Goal: Find specific page/section: Find specific page/section

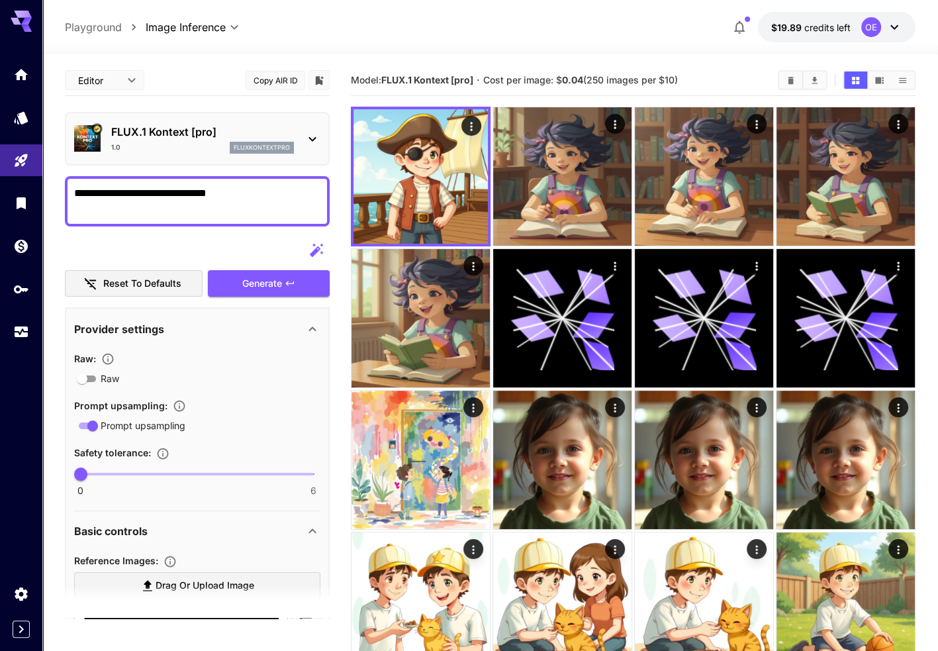
scroll to position [66, 0]
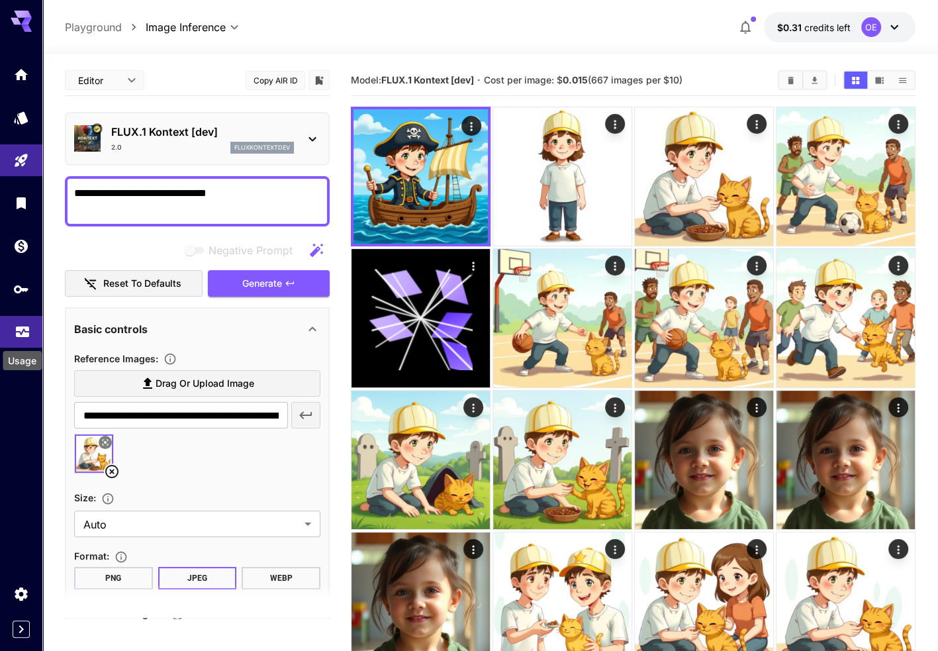
click at [21, 334] on icon "Usage" at bounding box center [23, 328] width 16 height 16
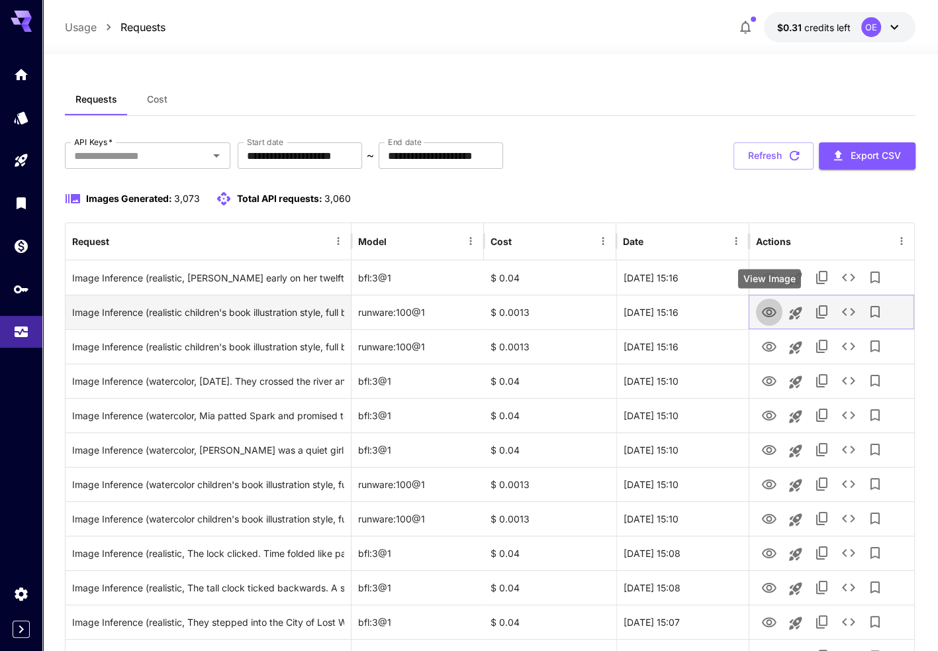
click at [778, 317] on button "View Image" at bounding box center [769, 311] width 26 height 27
click at [768, 313] on icon "View Image" at bounding box center [769, 312] width 15 height 10
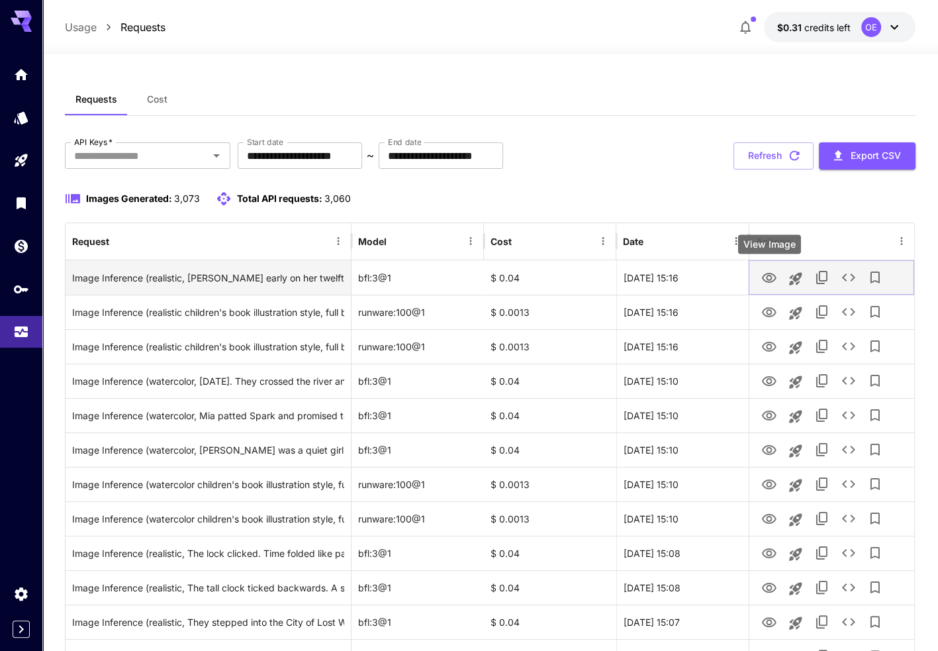
drag, startPoint x: 768, startPoint y: 280, endPoint x: 758, endPoint y: 275, distance: 11.6
click at [768, 279] on icon "View Image" at bounding box center [769, 278] width 15 height 10
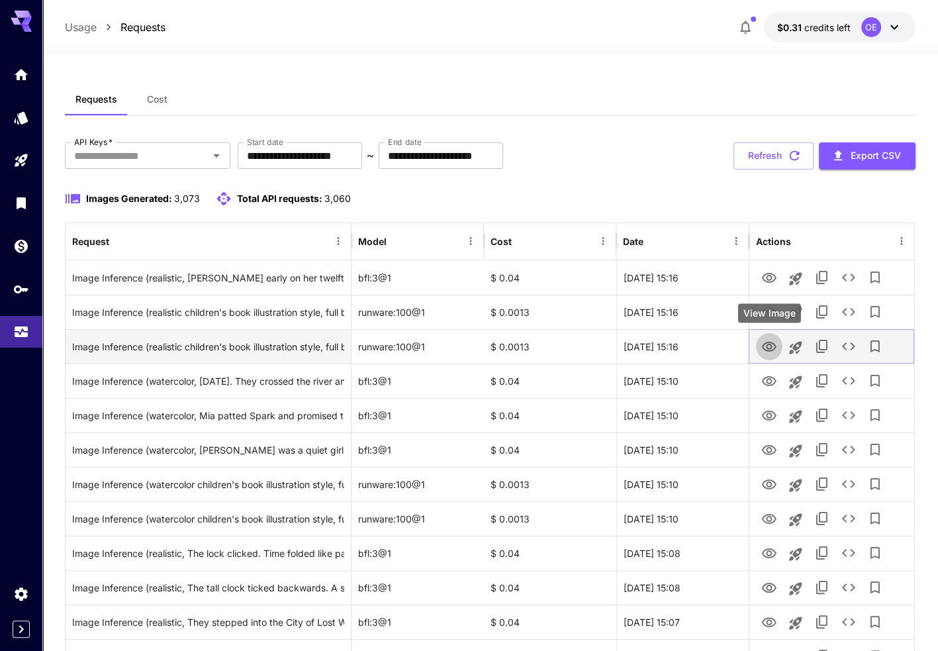
click at [772, 352] on icon "View Image" at bounding box center [770, 347] width 16 height 16
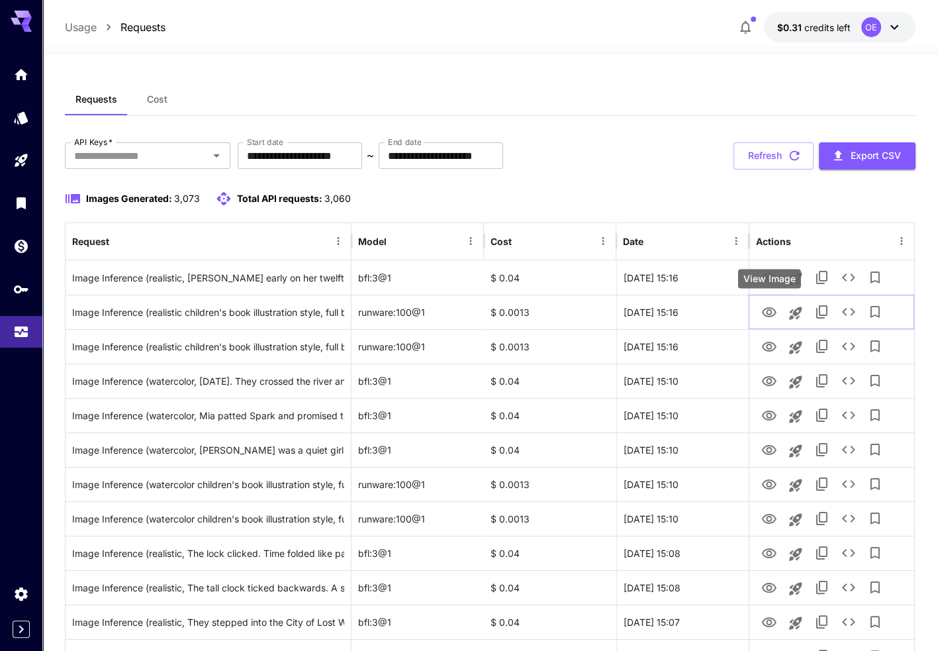
click at [776, 285] on div "View Image" at bounding box center [769, 278] width 63 height 19
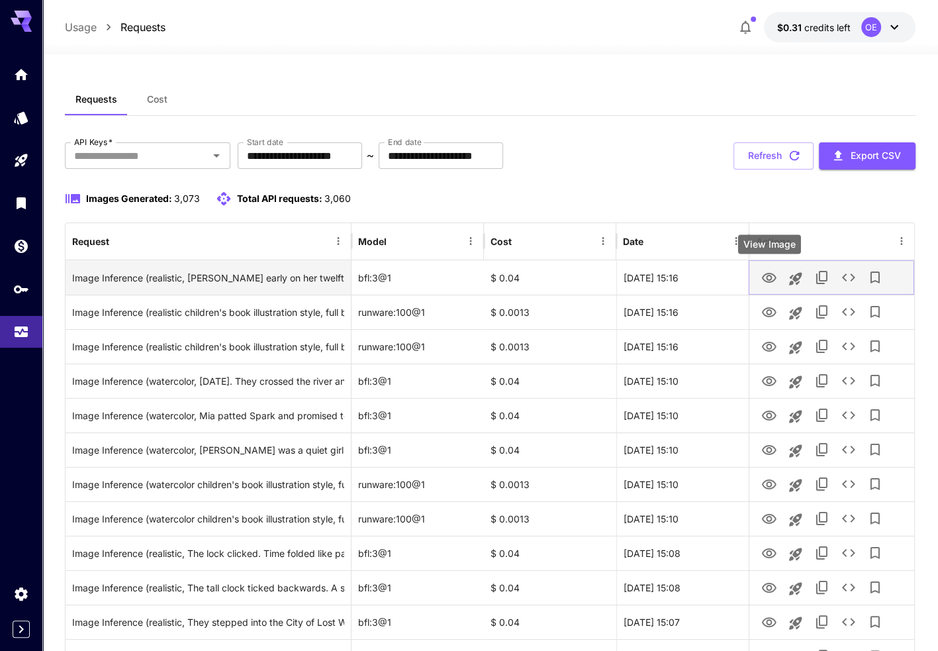
click at [774, 279] on icon "View Image" at bounding box center [770, 278] width 16 height 16
